Goal: Information Seeking & Learning: Check status

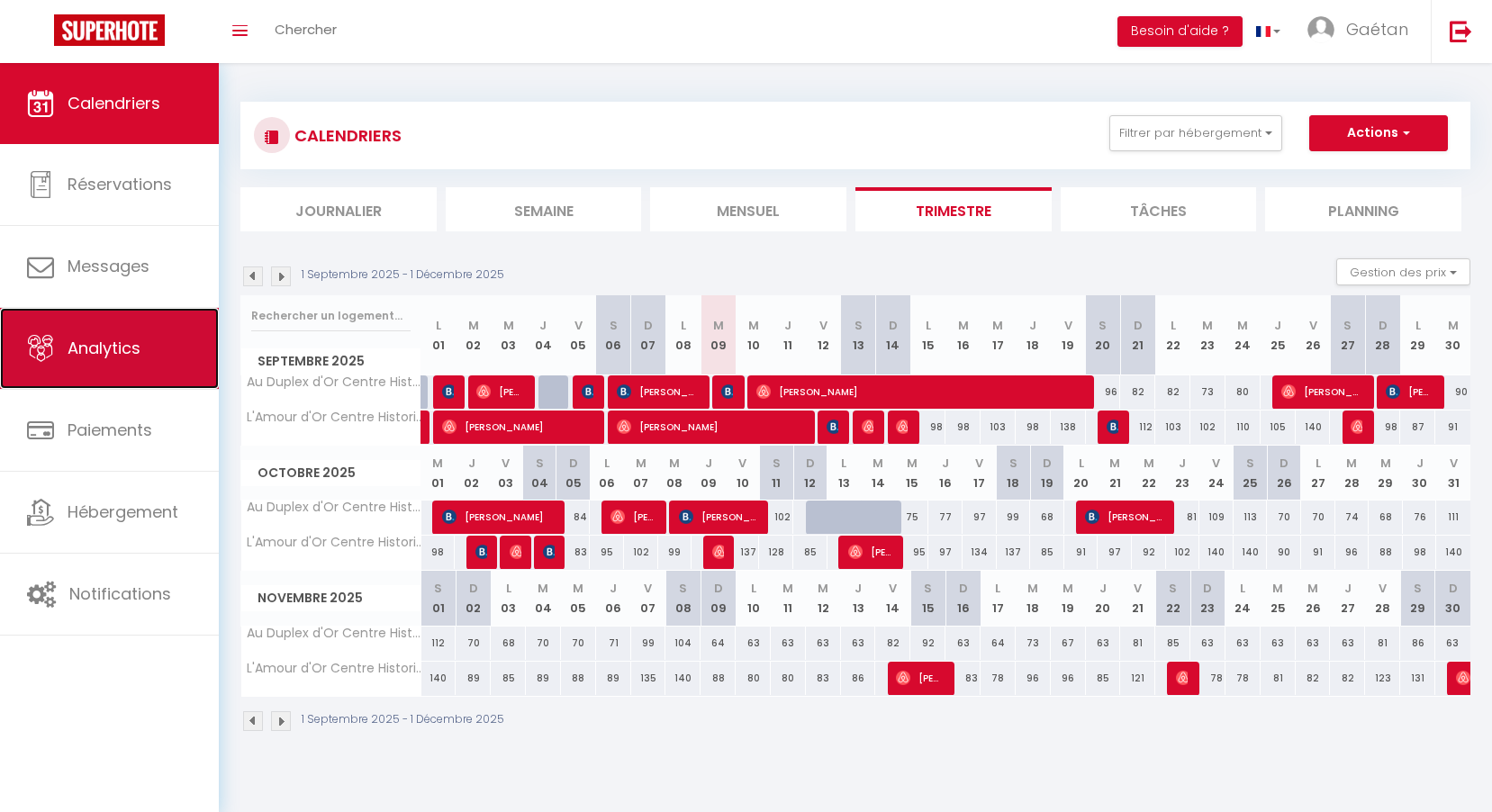
click at [113, 353] on span "Analytics" at bounding box center [104, 348] width 73 height 23
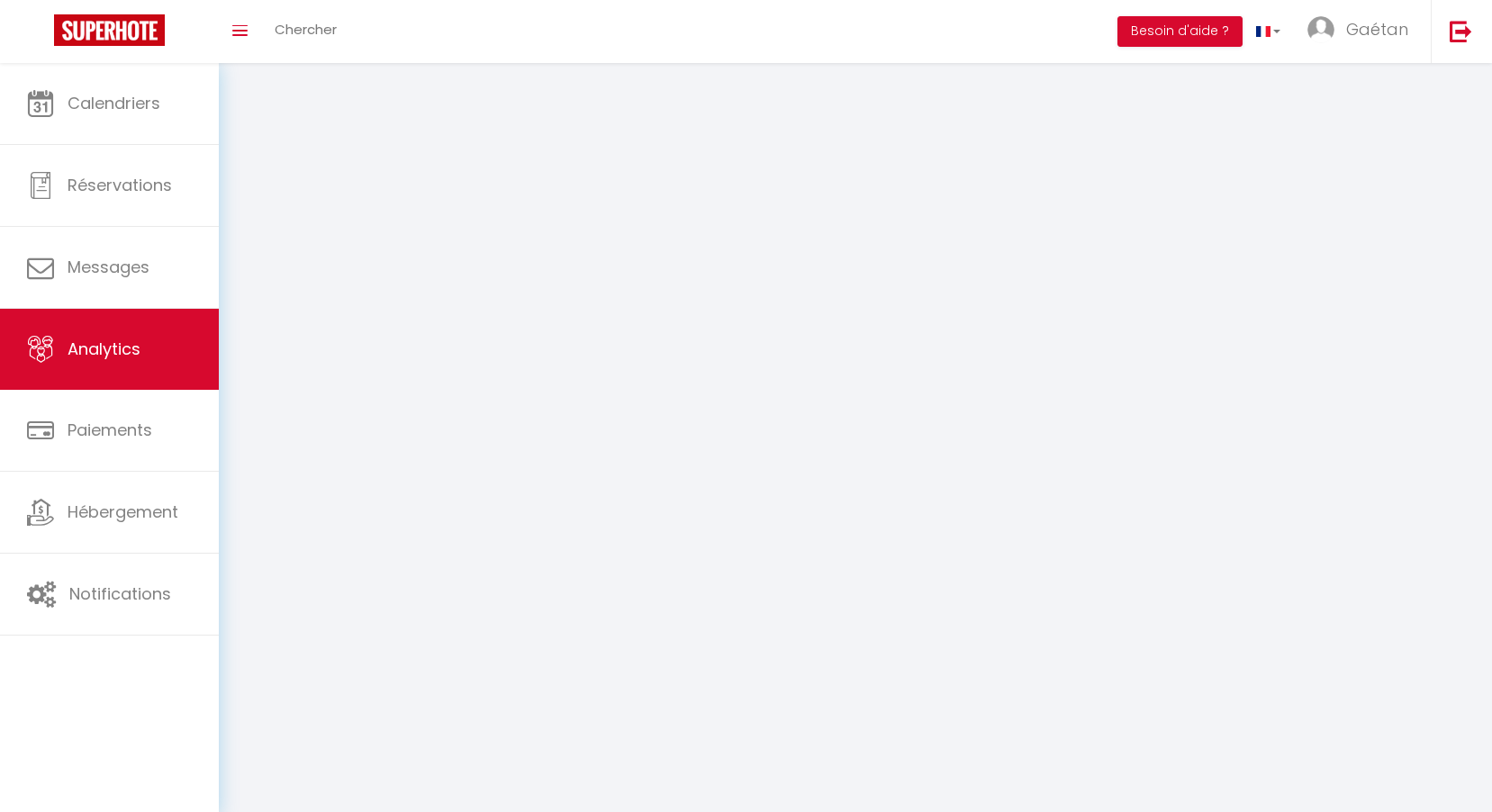
select select "2025"
select select "9"
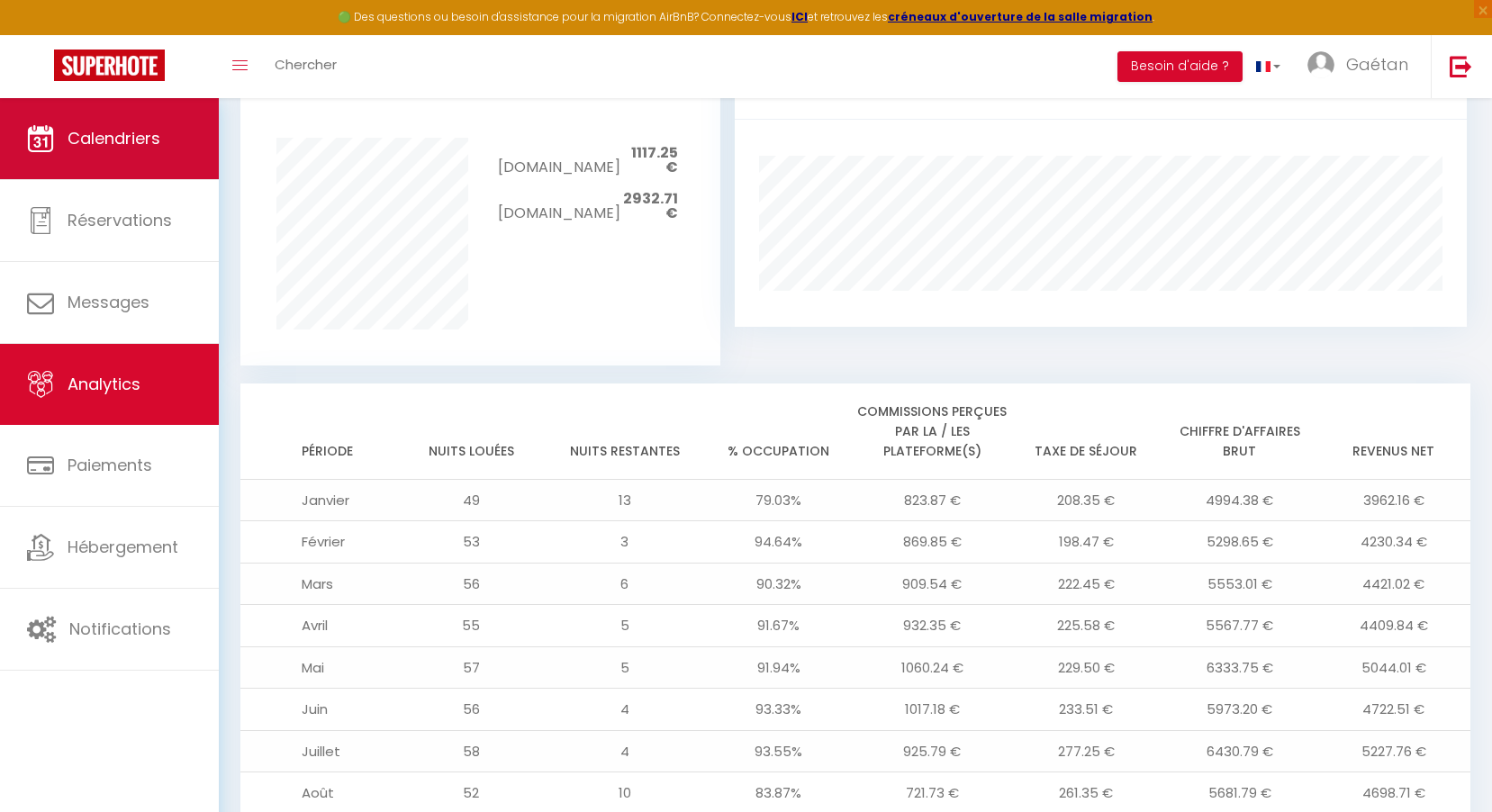
scroll to position [1178, 0]
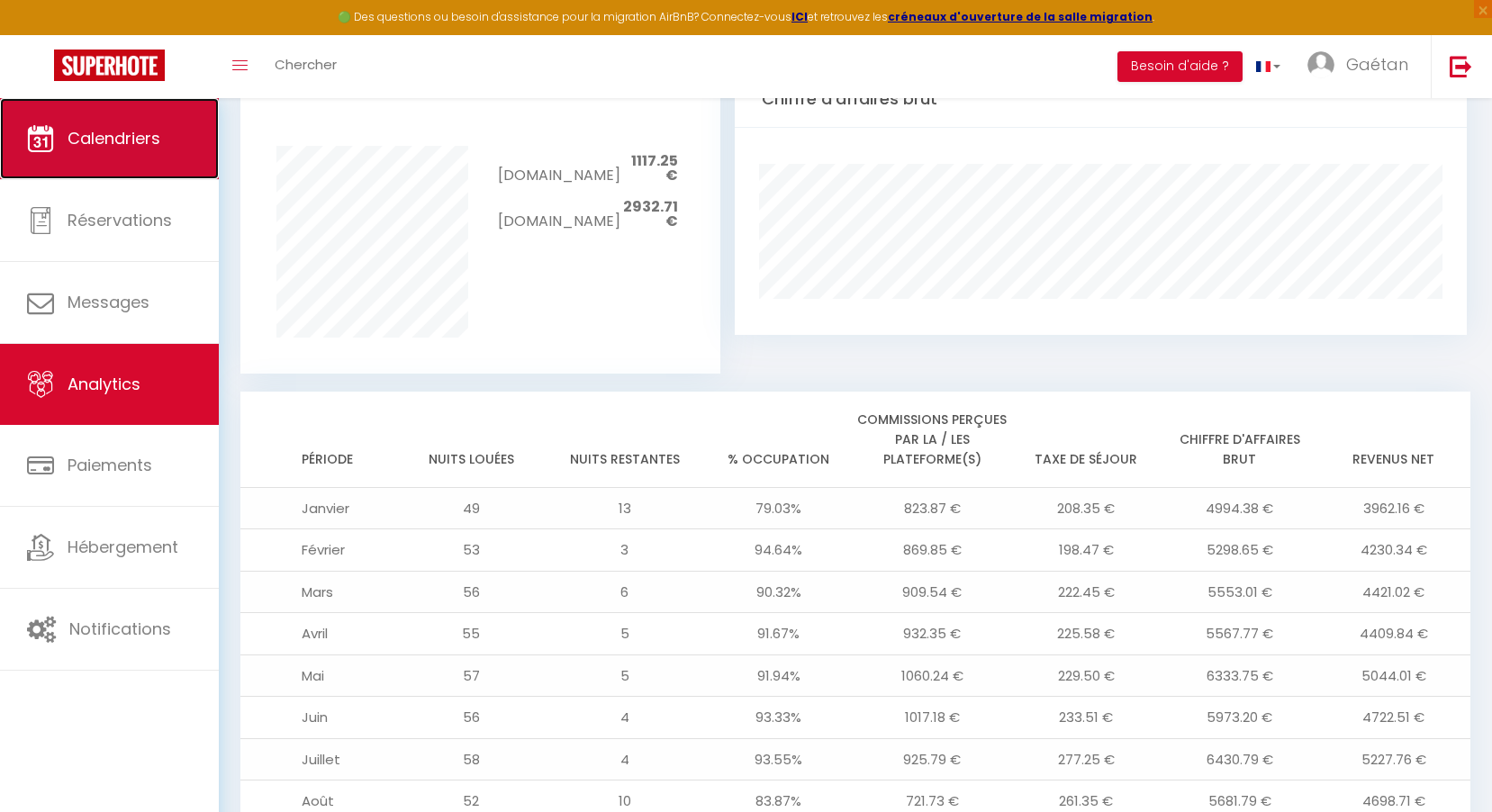
click at [101, 156] on link "Calendriers" at bounding box center [109, 138] width 219 height 81
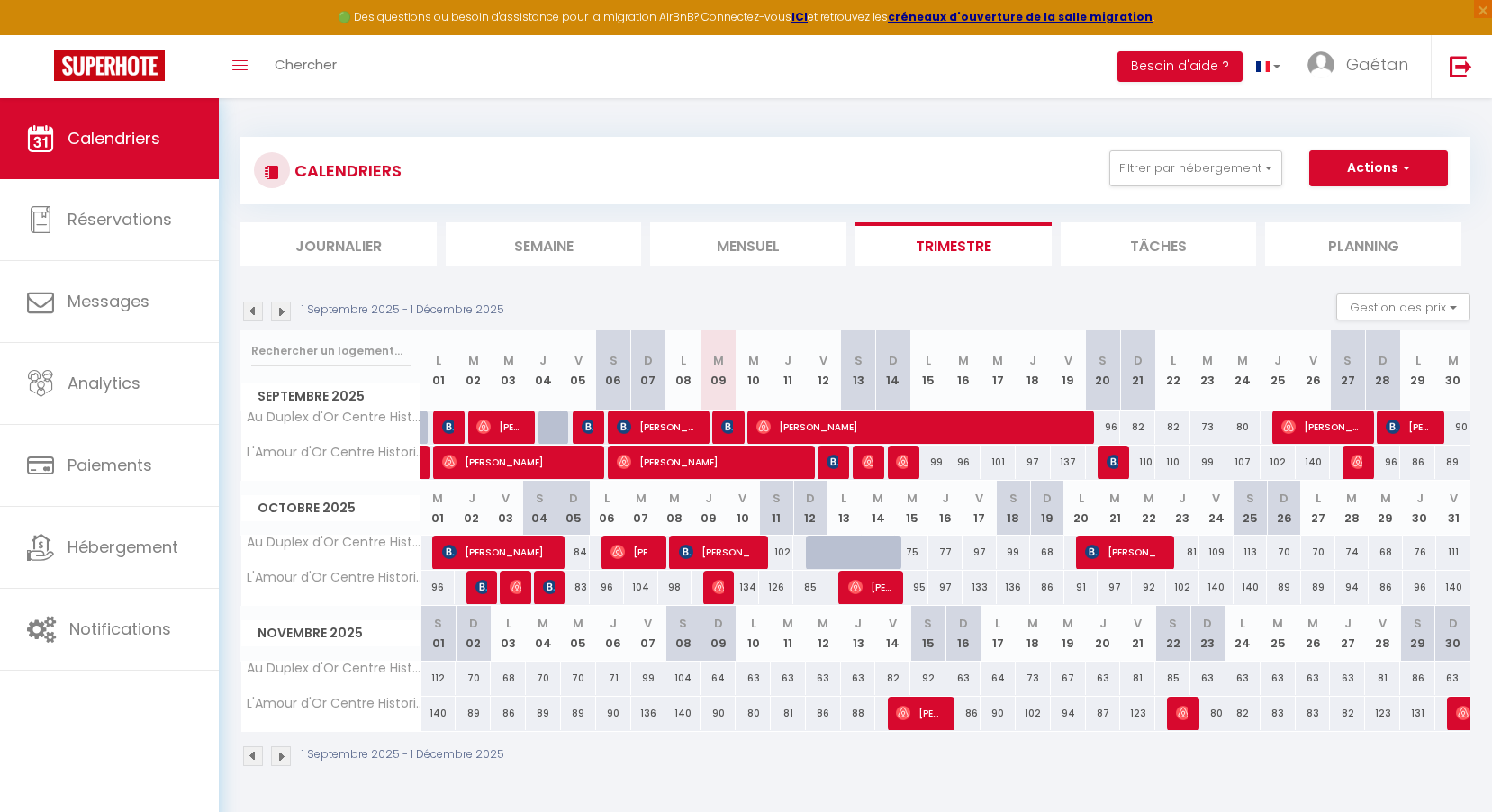
click at [248, 314] on img at bounding box center [253, 311] width 20 height 20
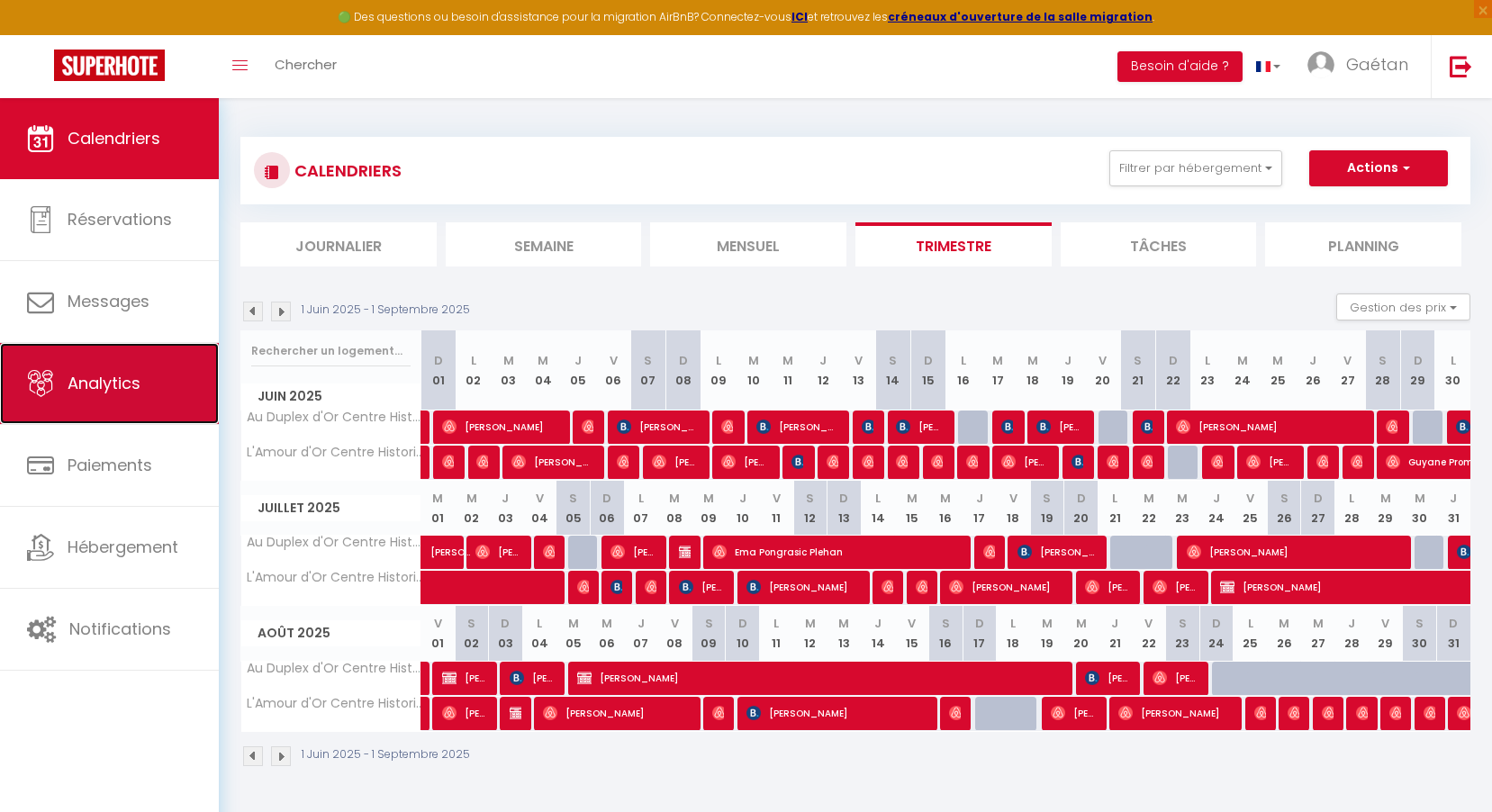
click at [109, 347] on link "Analytics" at bounding box center [109, 383] width 219 height 81
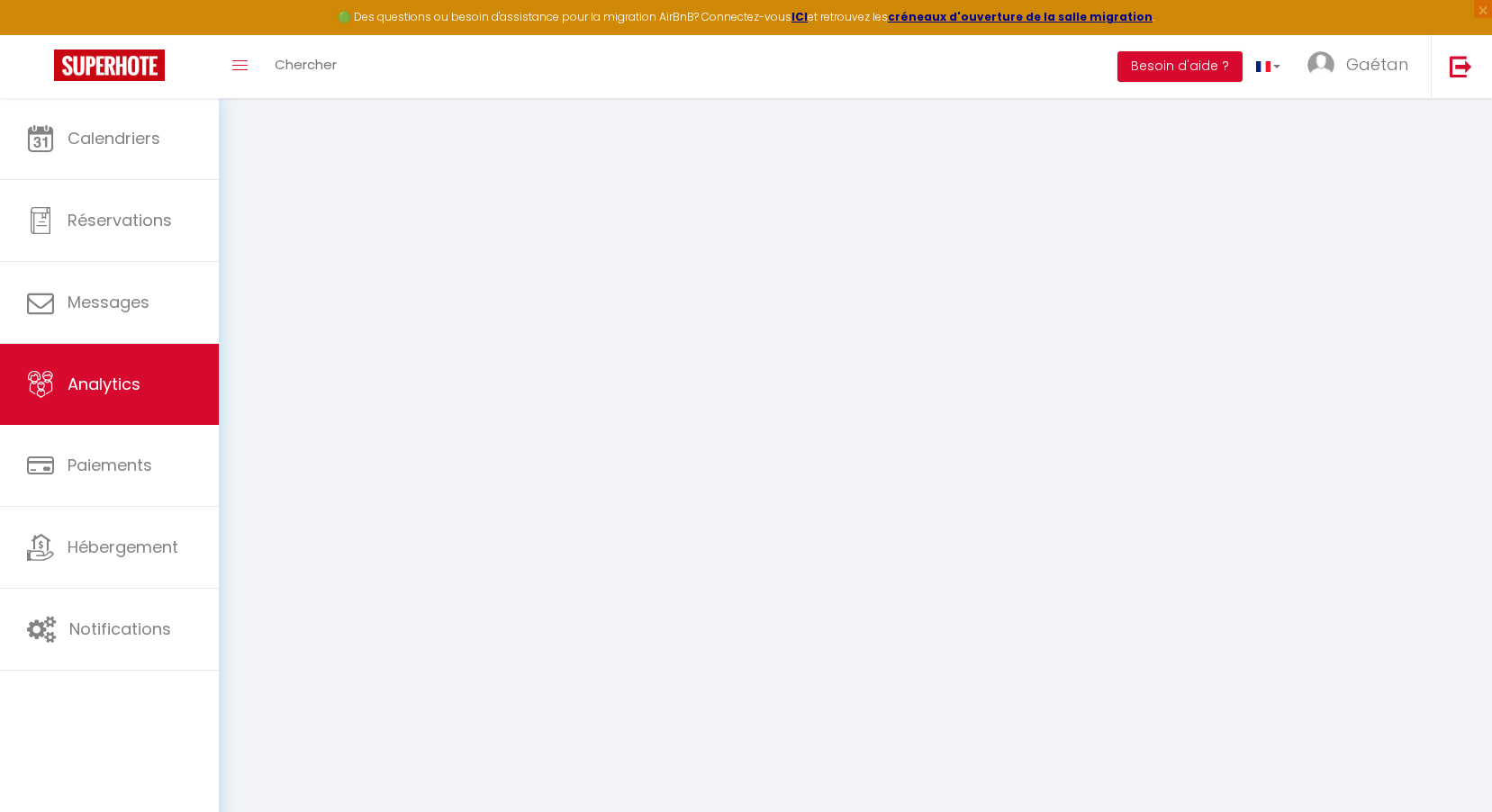
select select "2025"
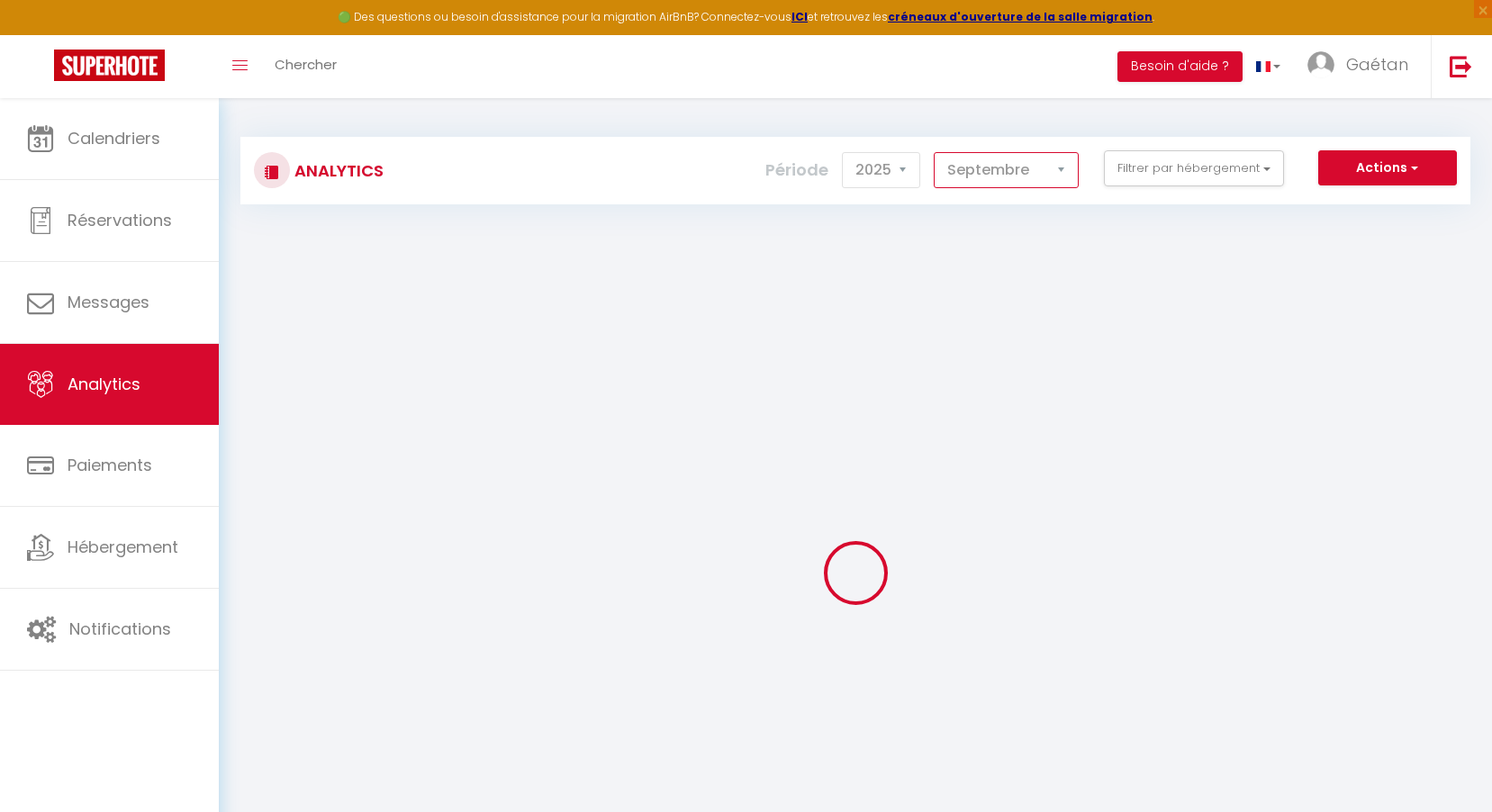
click at [989, 164] on select "[PERSON_NAME] Mars [PERSON_NAME] Juin Juillet Août Septembre Octobre Novembre D…" at bounding box center [1006, 170] width 145 height 36
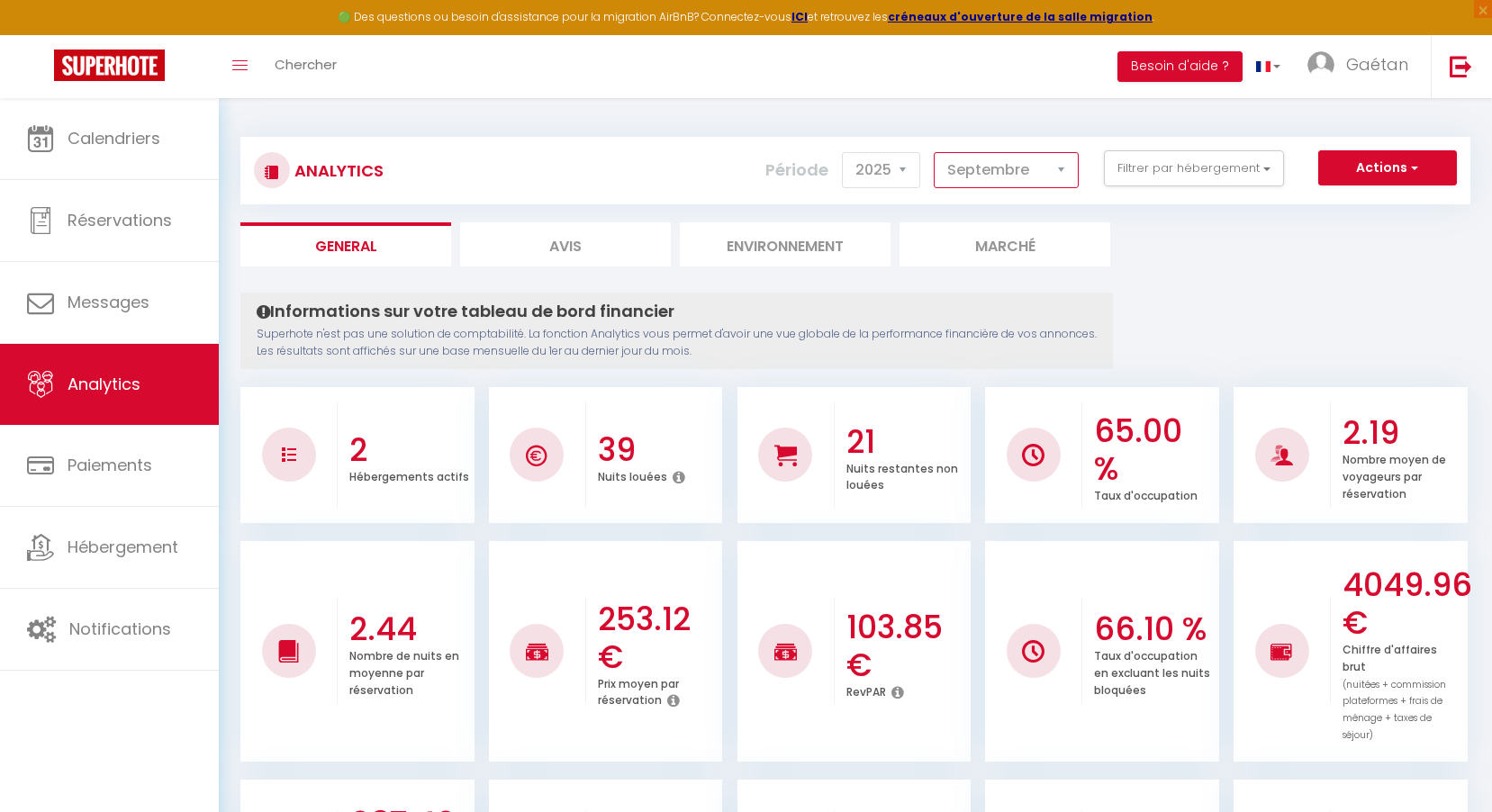
select select "8"
click at [934, 152] on select "[PERSON_NAME] Mars [PERSON_NAME] Juin Juillet Août Septembre Octobre Novembre D…" at bounding box center [1006, 170] width 145 height 36
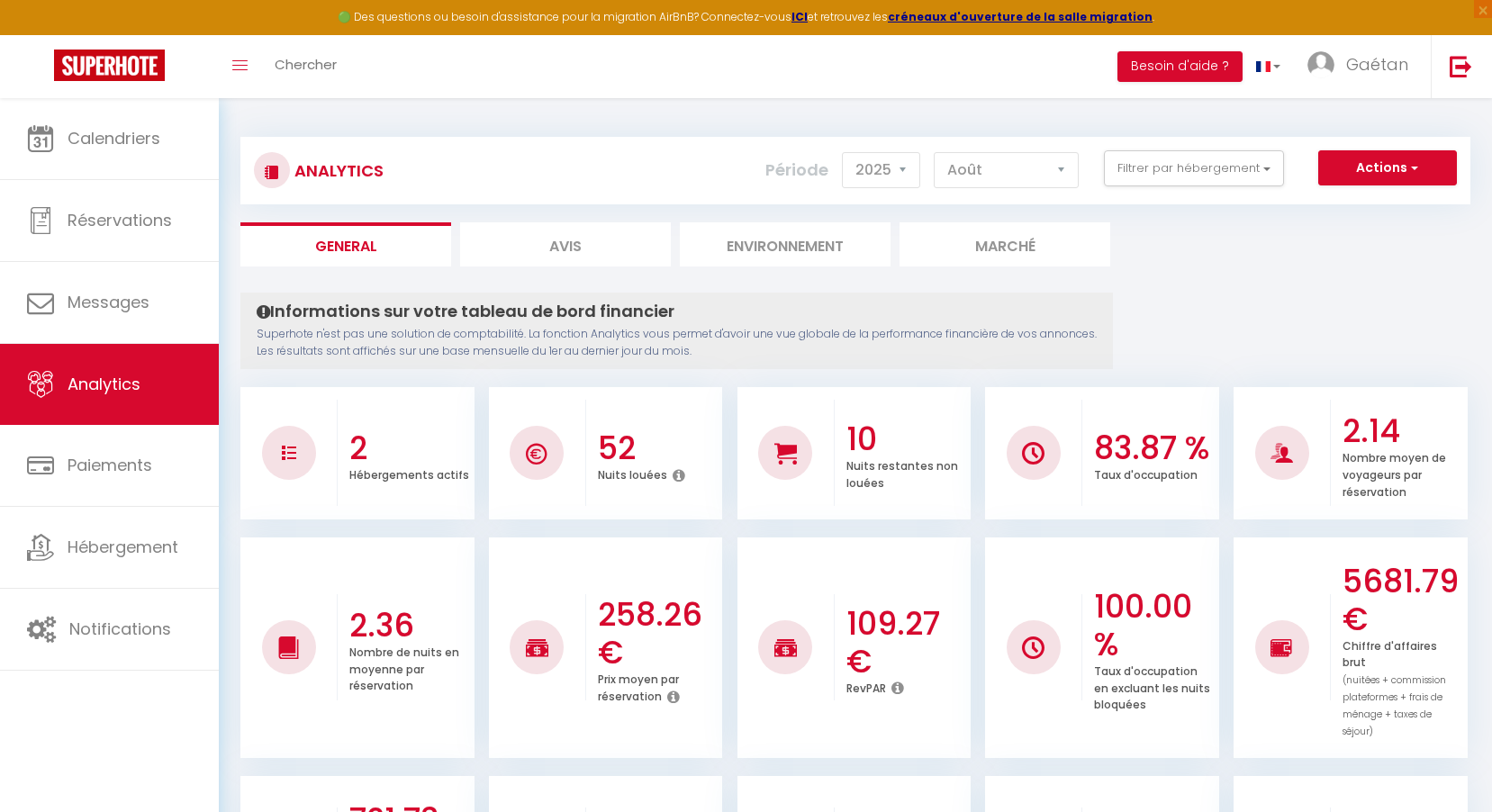
drag, startPoint x: 833, startPoint y: 429, endPoint x: 368, endPoint y: 507, distance: 471.5
click at [1086, 237] on li "Marché" at bounding box center [1005, 244] width 211 height 44
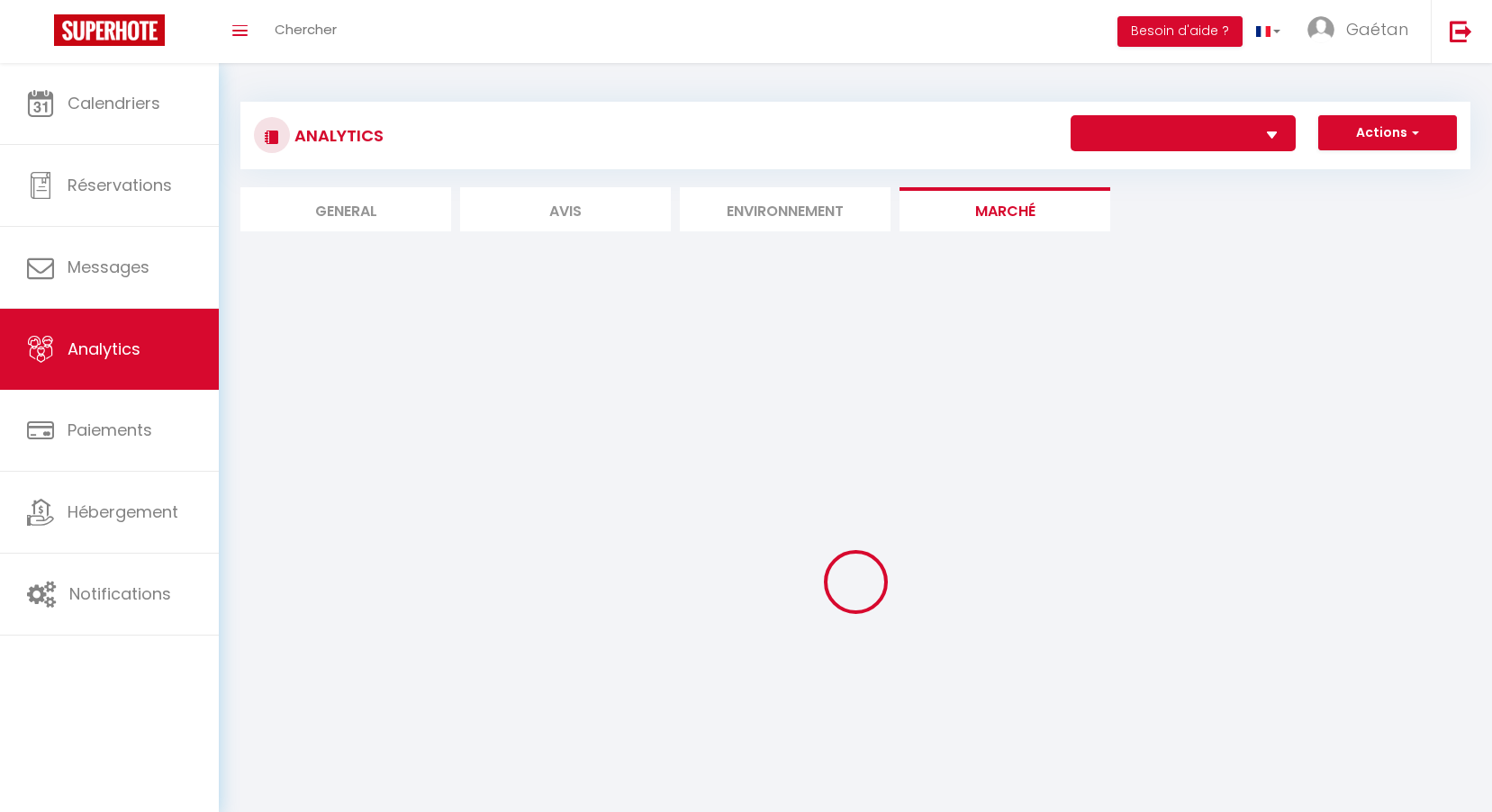
select select "27346"
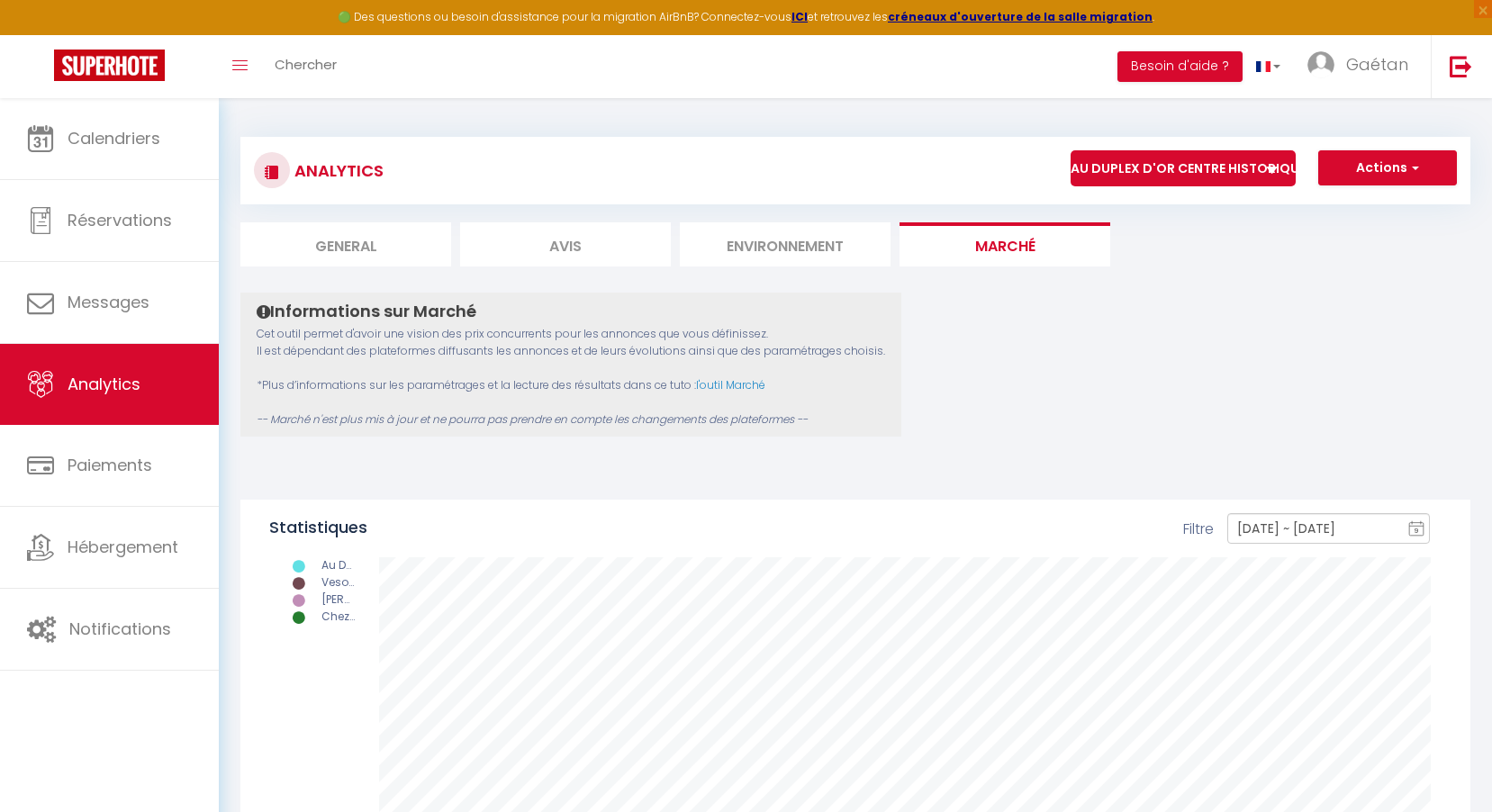
click at [355, 258] on li "General" at bounding box center [346, 244] width 211 height 44
select select "2025"
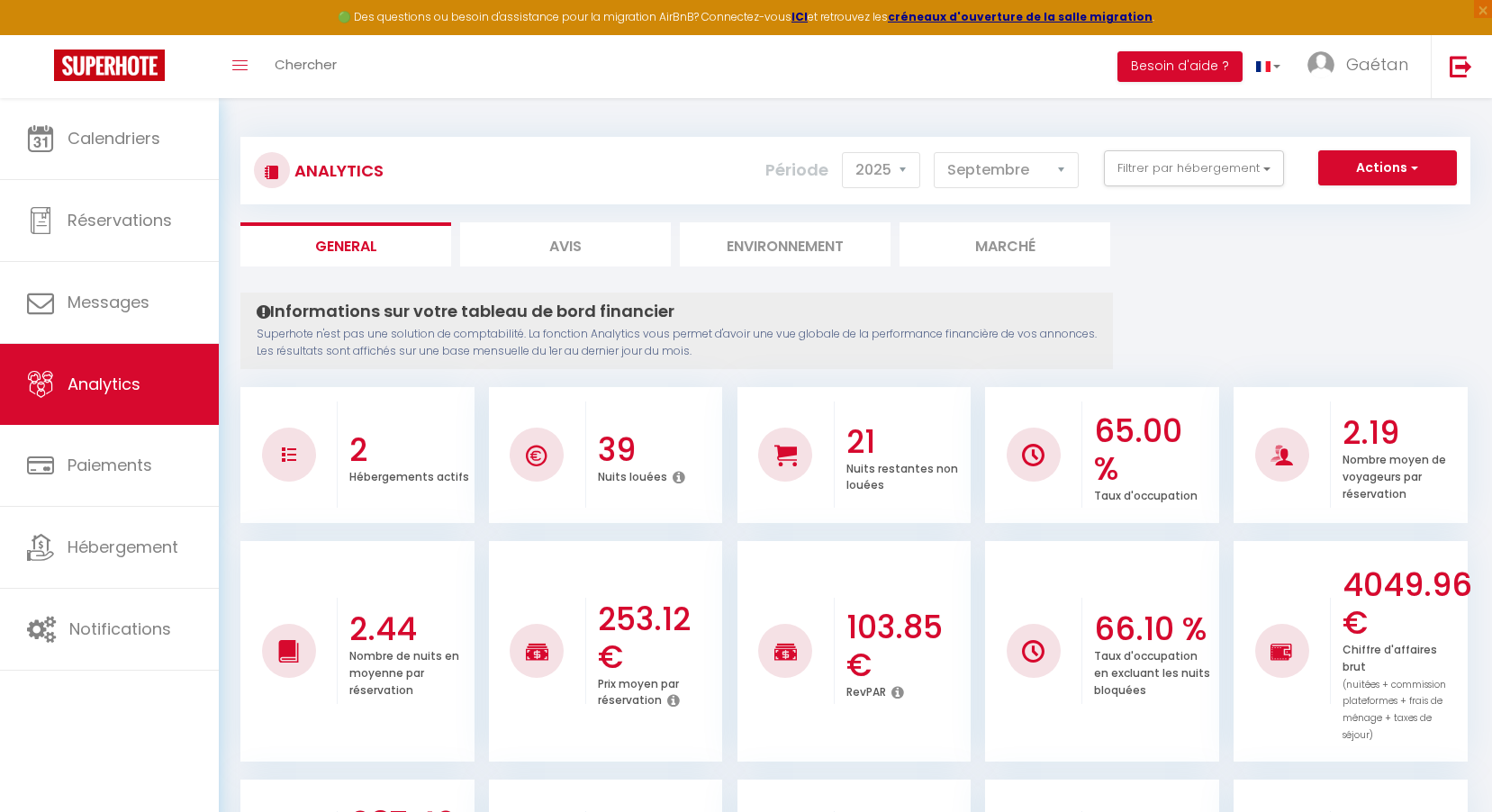
drag, startPoint x: 1109, startPoint y: 197, endPoint x: 1143, endPoint y: 211, distance: 36.8
drag, startPoint x: 1143, startPoint y: 211, endPoint x: 484, endPoint y: 356, distance: 674.8
click at [484, 356] on p "Superhote n'est pas une solution de comptabilité. La fonction Analytics vous pe…" at bounding box center [677, 343] width 840 height 34
click at [1052, 160] on select "[PERSON_NAME] Mars [PERSON_NAME] Juin Juillet Août Septembre Octobre Novembre D…" at bounding box center [1006, 170] width 145 height 36
click at [934, 152] on select "[PERSON_NAME] Mars [PERSON_NAME] Juin Juillet Août Septembre Octobre Novembre D…" at bounding box center [1006, 170] width 145 height 36
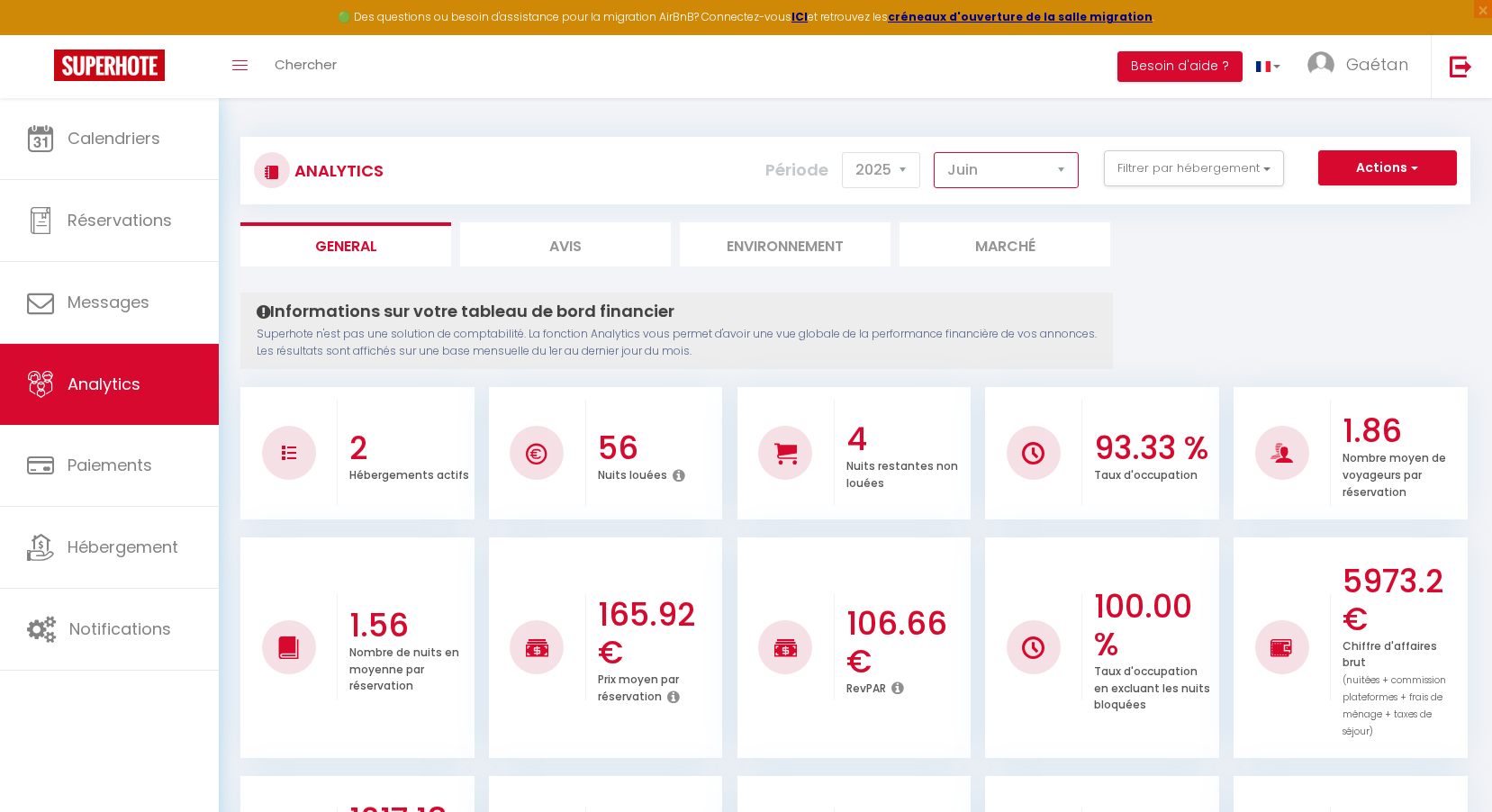
click at [1030, 175] on select "[PERSON_NAME] Mars [PERSON_NAME] Juin Juillet Août Septembre Octobre Novembre D…" at bounding box center [1006, 170] width 145 height 36
click at [934, 152] on select "[PERSON_NAME] Mars [PERSON_NAME] Juin Juillet Août Septembre Octobre Novembre D…" at bounding box center [1006, 170] width 145 height 36
click at [1028, 168] on select "[PERSON_NAME] Mars [PERSON_NAME] Juin Juillet Août Septembre Octobre Novembre D…" at bounding box center [1006, 170] width 145 height 36
click at [934, 152] on select "[PERSON_NAME] Mars [PERSON_NAME] Juin Juillet Août Septembre Octobre Novembre D…" at bounding box center [1006, 170] width 145 height 36
click at [1006, 181] on select "[PERSON_NAME] Mars [PERSON_NAME] Juin Juillet Août Septembre Octobre Novembre D…" at bounding box center [1006, 170] width 145 height 36
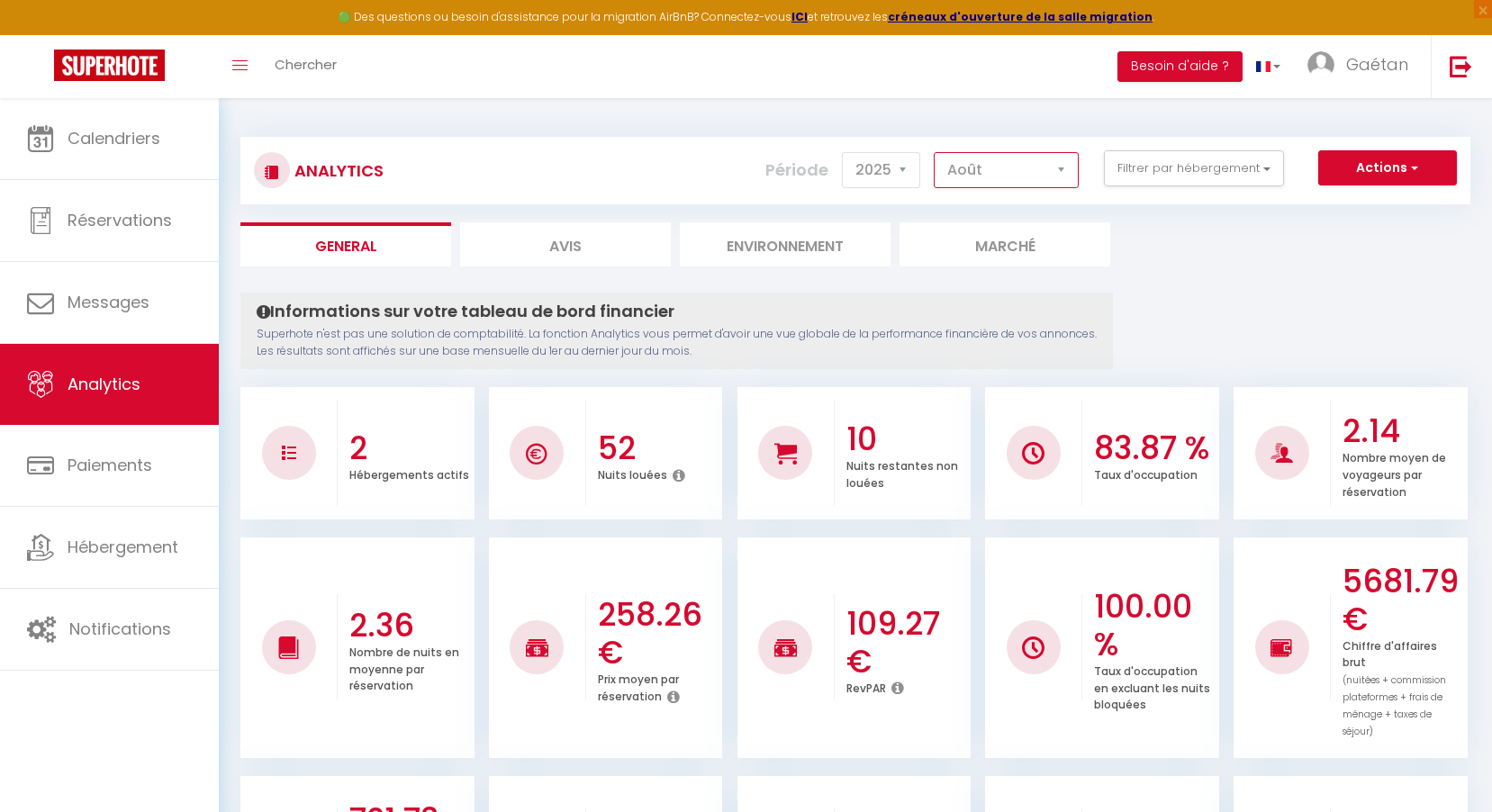
select select "9"
click at [934, 152] on select "[PERSON_NAME] Mars [PERSON_NAME] Juin Juillet Août Septembre Octobre Novembre D…" at bounding box center [1006, 170] width 145 height 36
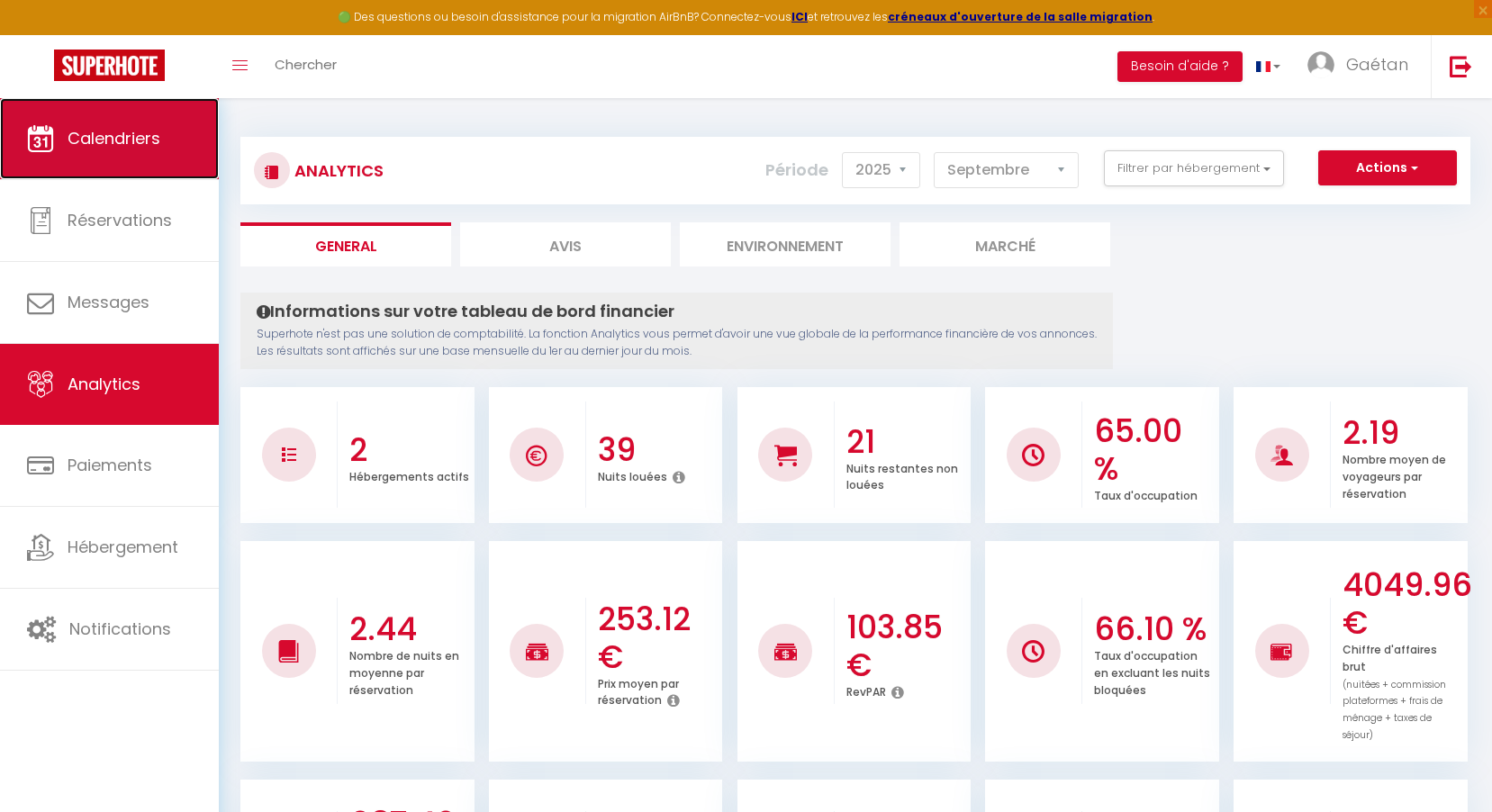
click at [55, 164] on link "Calendriers" at bounding box center [109, 138] width 219 height 81
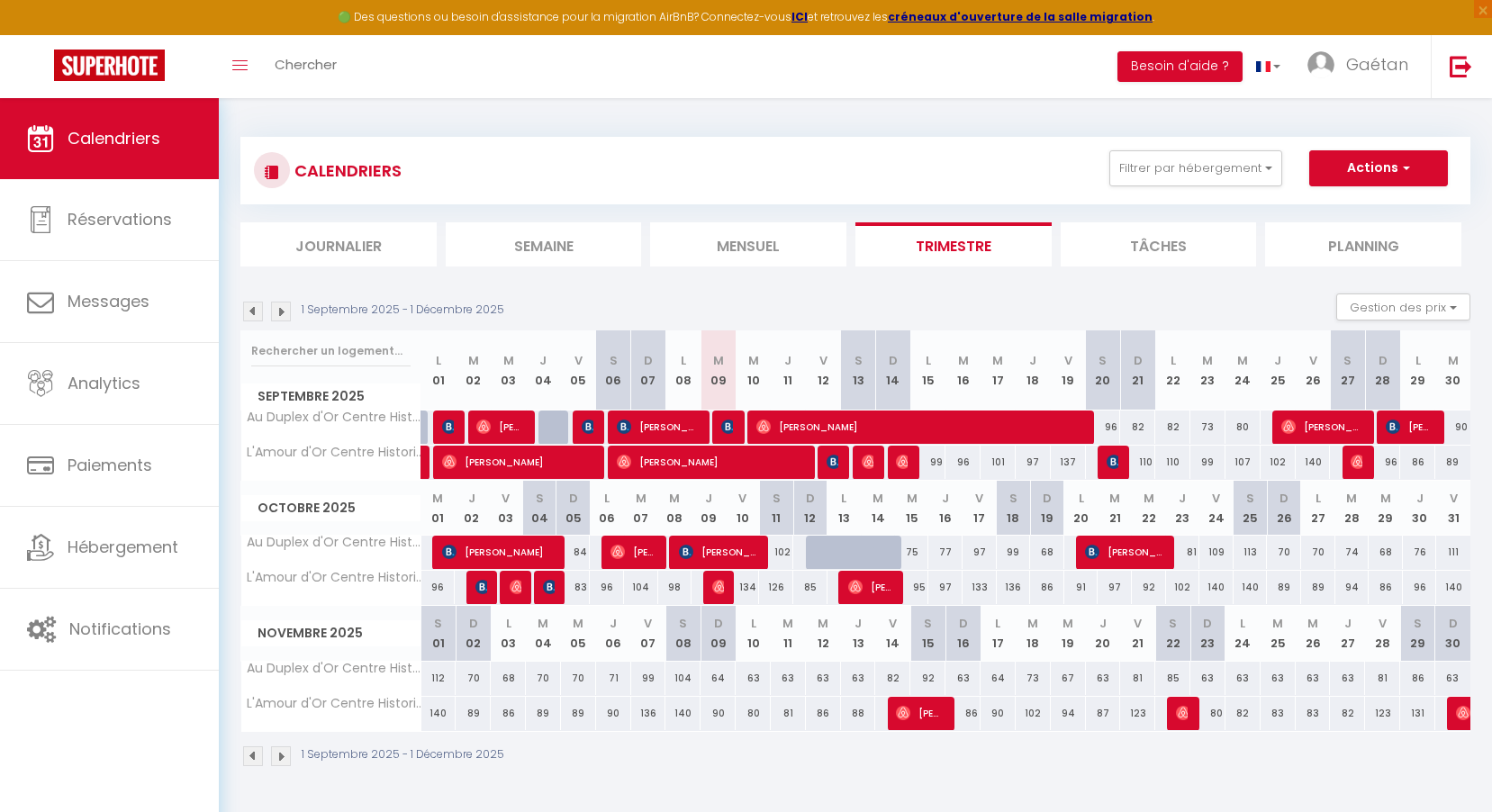
click at [254, 316] on img at bounding box center [253, 311] width 20 height 20
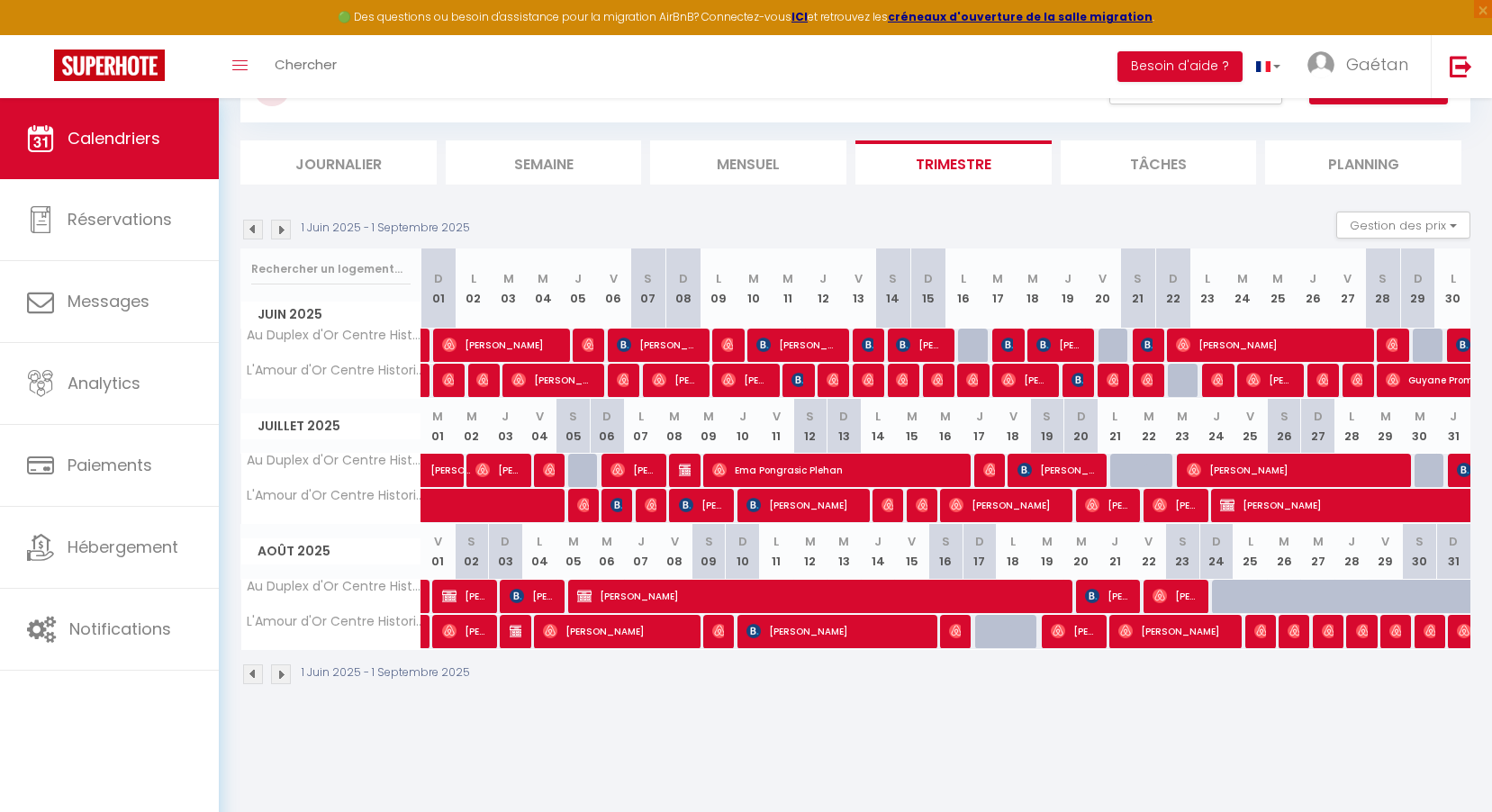
scroll to position [83, 0]
